Goal: Register for event/course

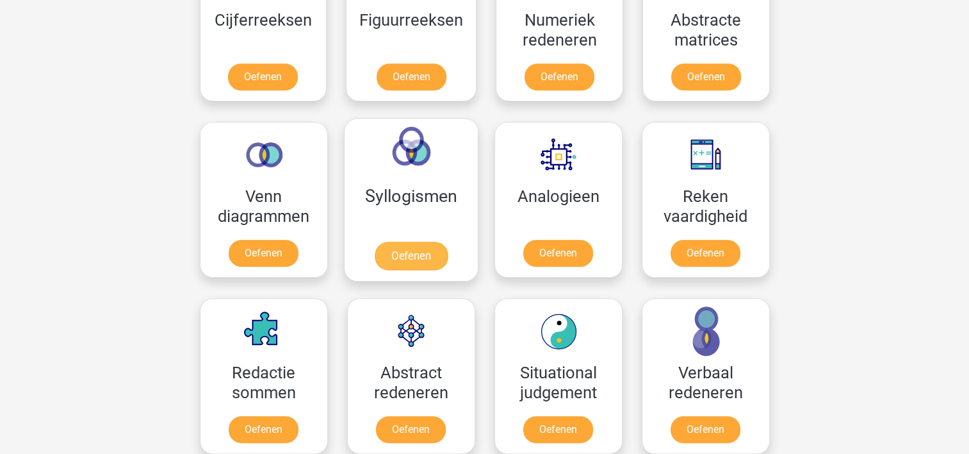
scroll to position [577, 0]
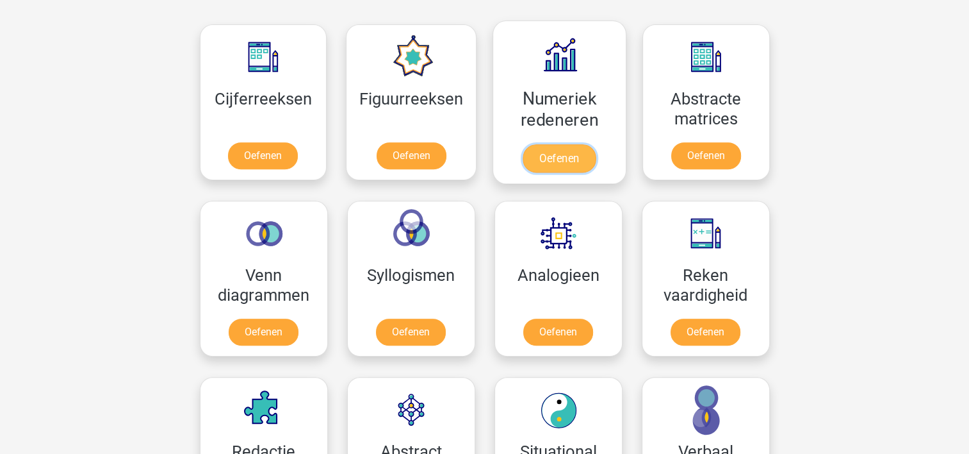
click at [537, 155] on link "Oefenen" at bounding box center [559, 158] width 73 height 28
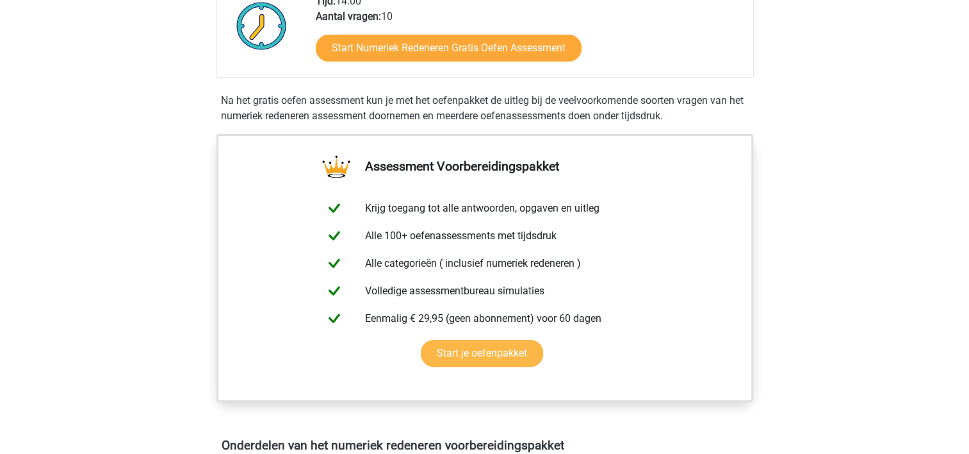
scroll to position [192, 0]
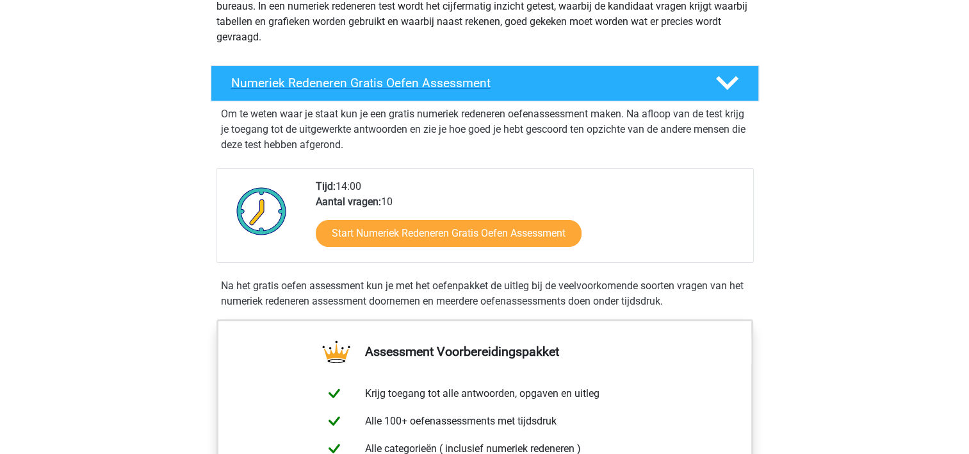
click at [422, 79] on h4 "Numeriek Redeneren Gratis Oefen Assessment" at bounding box center [463, 83] width 464 height 15
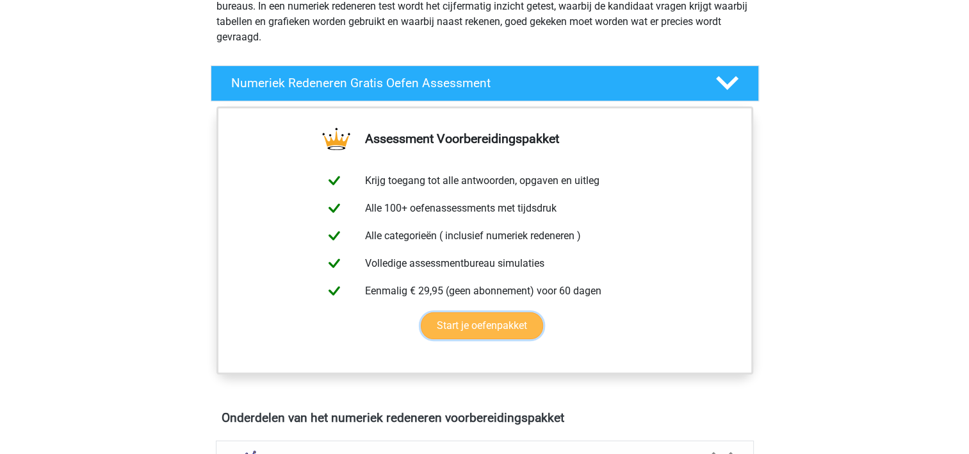
click at [487, 323] on link "Start je oefenpakket" at bounding box center [482, 325] width 122 height 27
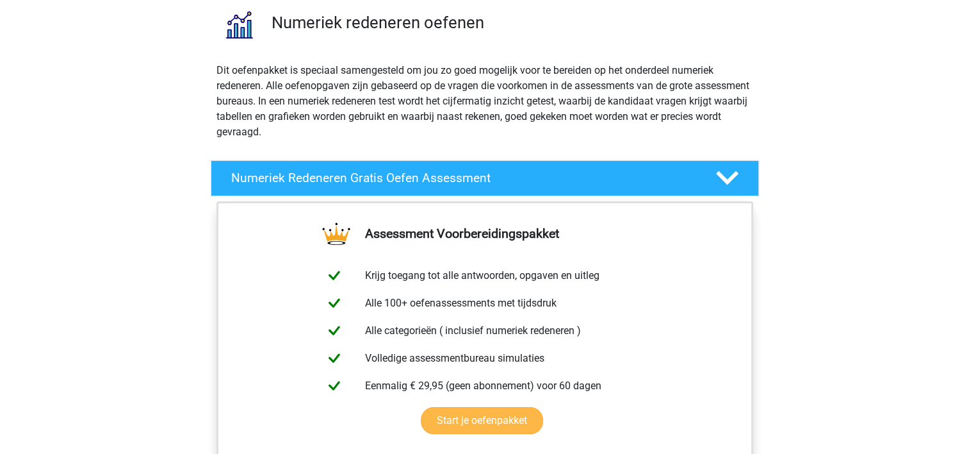
scroll to position [0, 0]
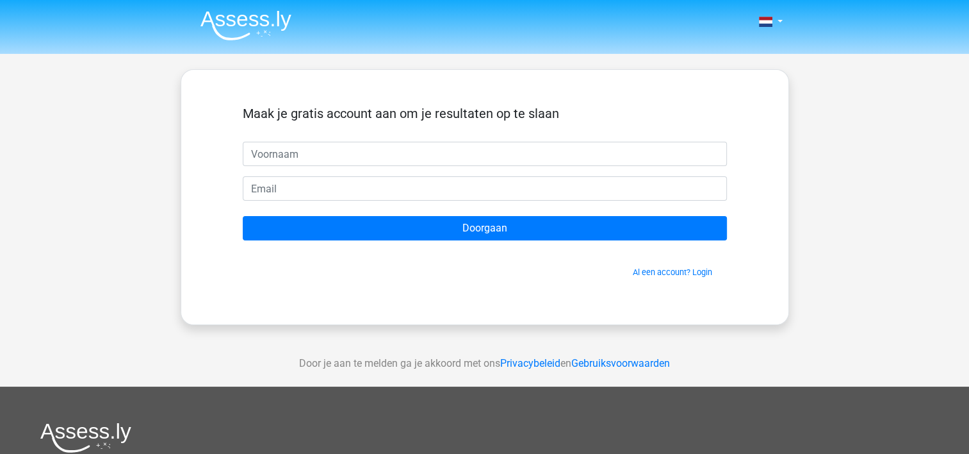
click at [348, 162] on input "text" at bounding box center [485, 154] width 484 height 24
click at [192, 111] on div "Maak je gratis account aan om je resultaten op te slaan Doorgaan Al een account…" at bounding box center [485, 197] width 609 height 256
